Goal: Navigation & Orientation: Find specific page/section

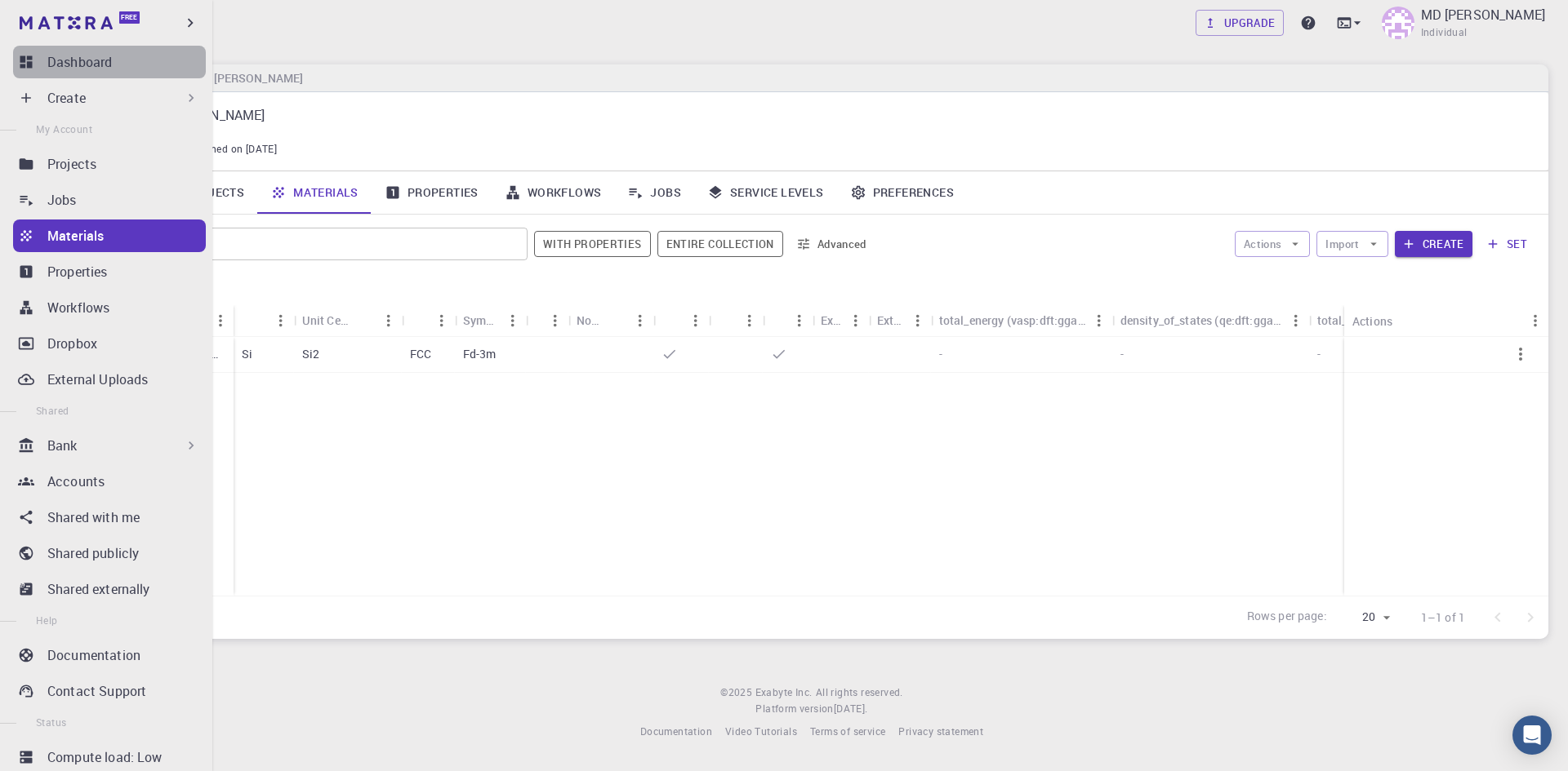
click at [112, 66] on p "Dashboard" at bounding box center [80, 62] width 65 height 20
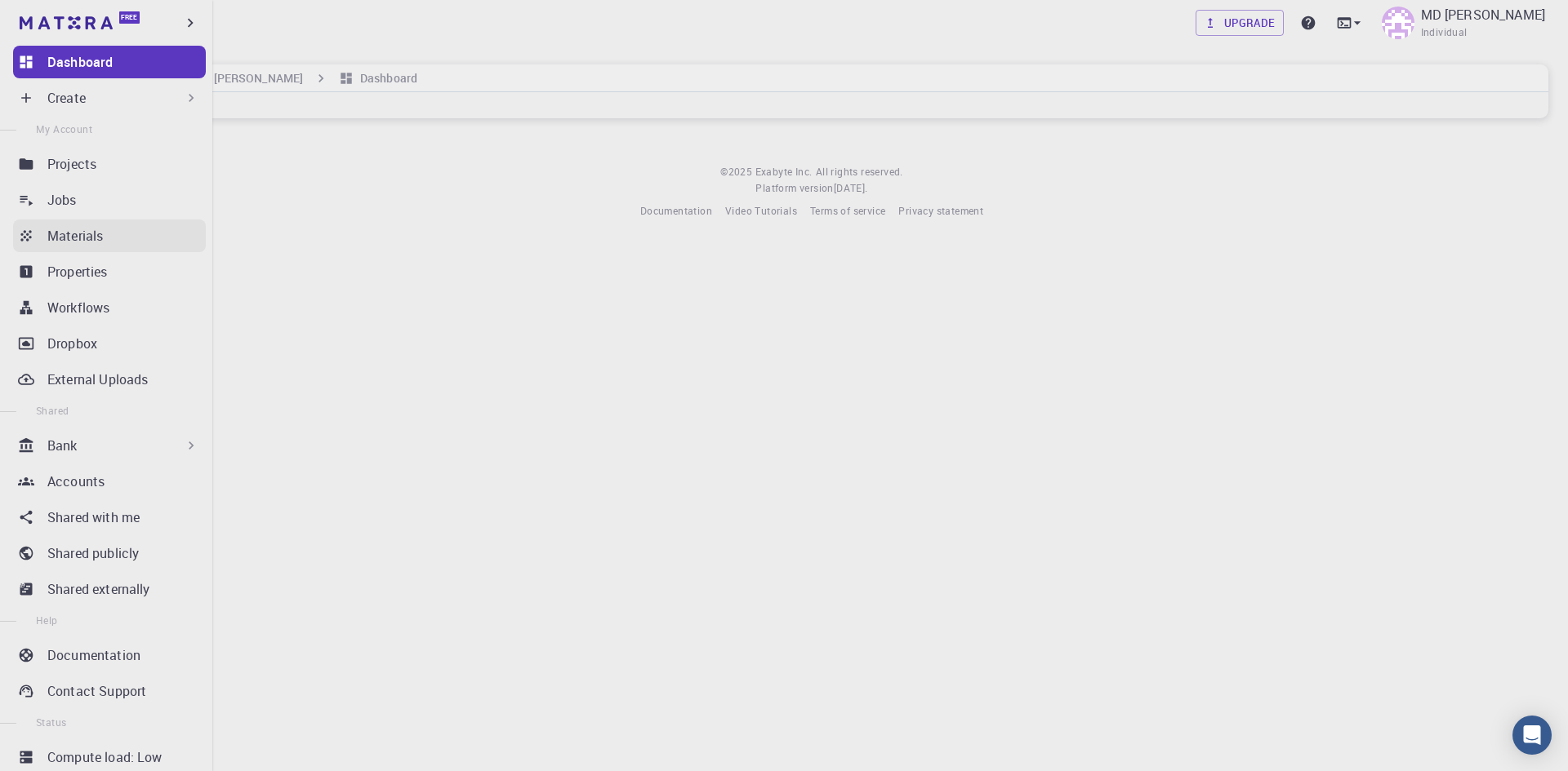
click at [84, 226] on p "Materials" at bounding box center [75, 235] width 56 height 20
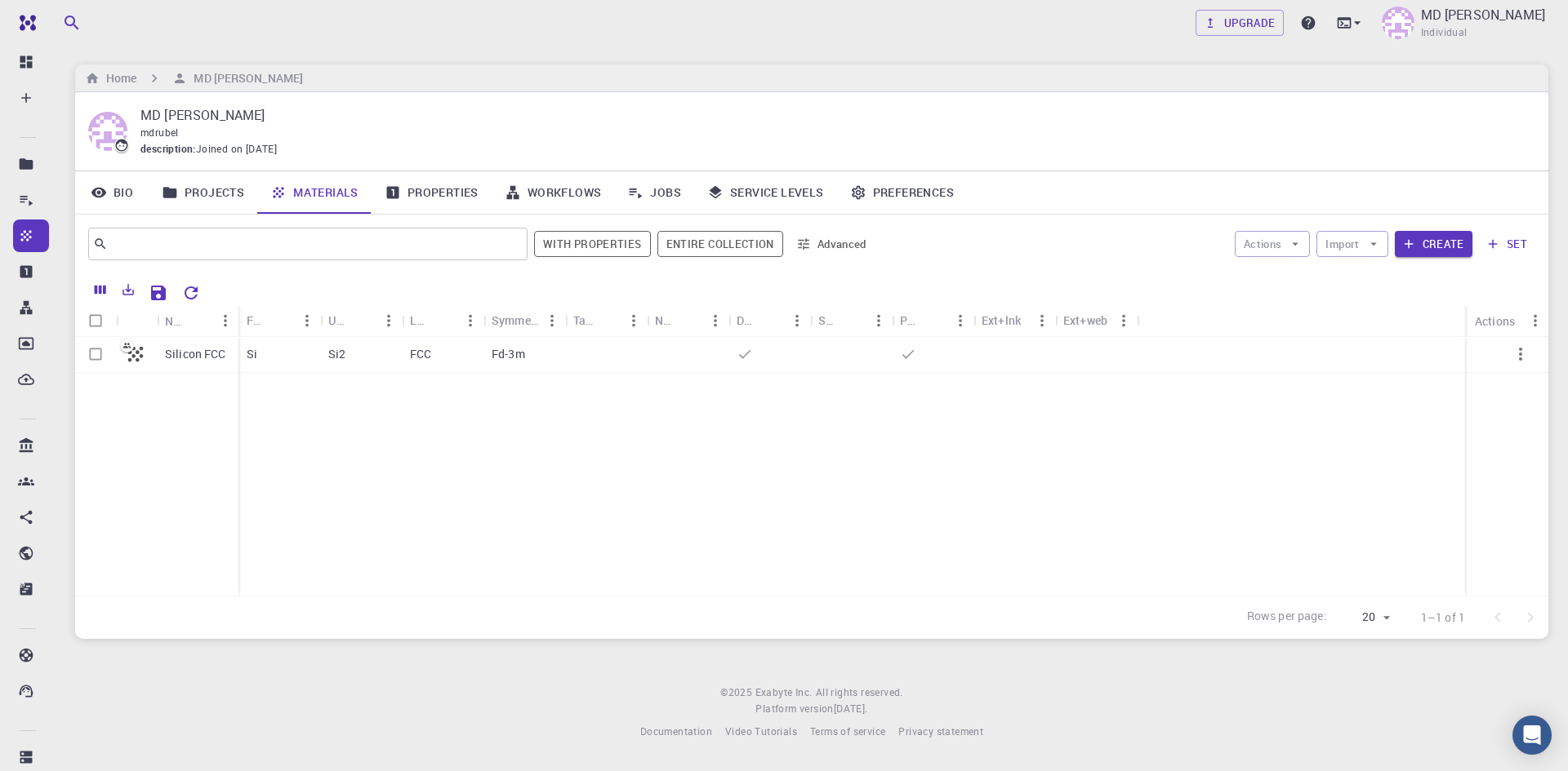
click at [425, 511] on div "Silicon FCC Si Si2 FCC Fd-3m" at bounding box center [811, 467] width 1473 height 259
